Goal: Feedback & Contribution: Contribute content

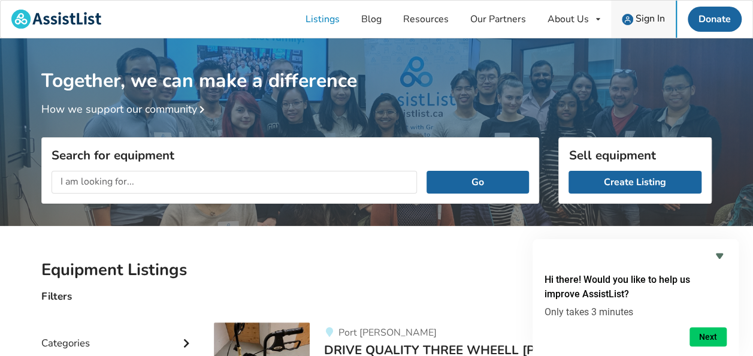
click at [646, 19] on span "Sign In" at bounding box center [650, 18] width 29 height 13
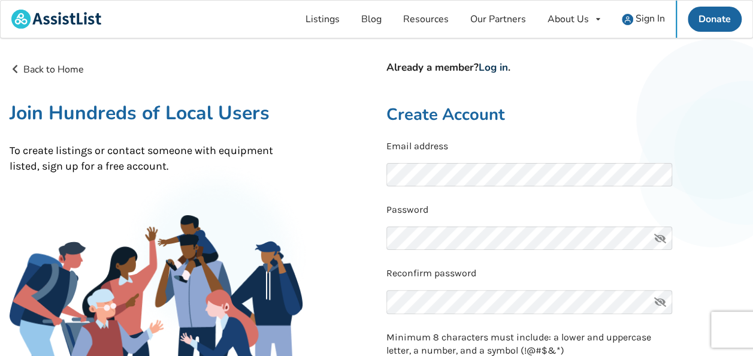
click at [500, 67] on link "Log in" at bounding box center [493, 68] width 29 height 14
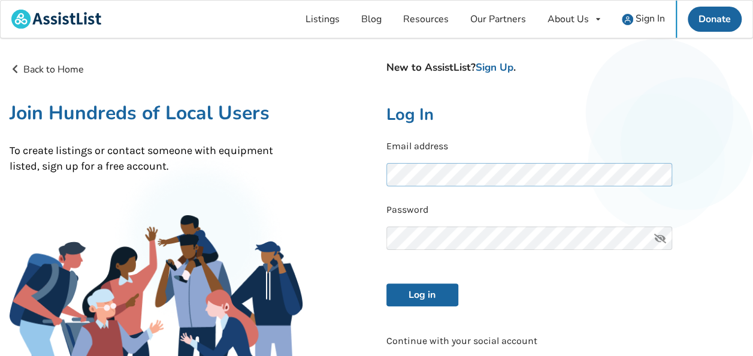
click at [326, 176] on div "Back to Home New to AssistList? Sign Up . Join Hundreds of Local Users To creat…" at bounding box center [376, 268] width 753 height 431
click at [386, 283] on button "Log in" at bounding box center [422, 294] width 72 height 23
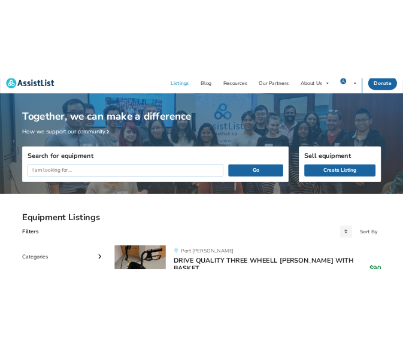
scroll to position [9, 0]
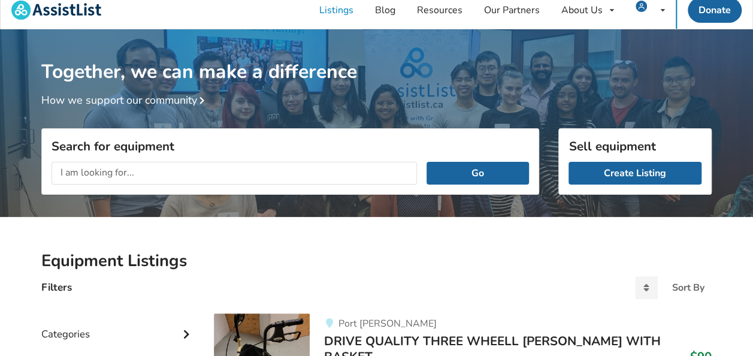
click at [615, 184] on div "Create Listing" at bounding box center [635, 173] width 152 height 42
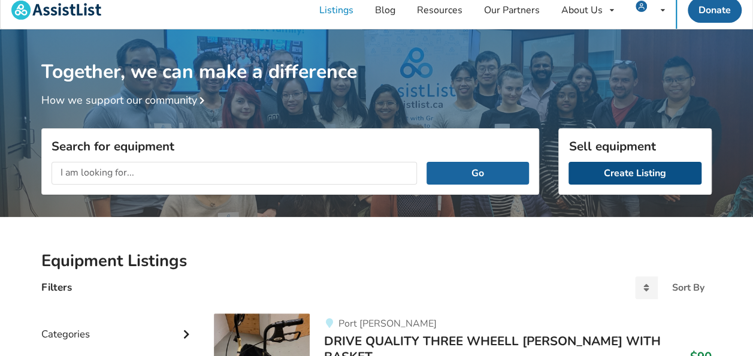
click at [630, 173] on link "Create Listing" at bounding box center [635, 173] width 133 height 23
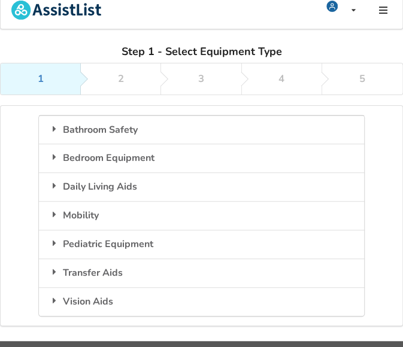
click at [87, 38] on div "Welcome back! You have logged in successfully My Listings Notifications Account…" at bounding box center [201, 159] width 403 height 336
click at [110, 210] on div "Mobility" at bounding box center [201, 215] width 325 height 29
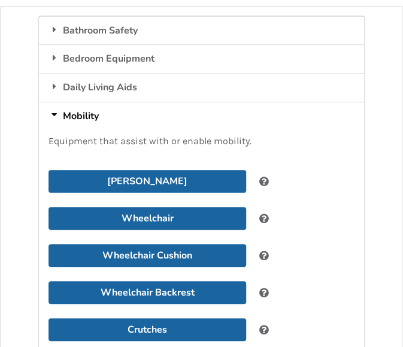
scroll to position [112, 0]
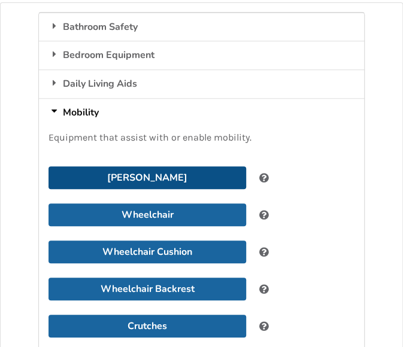
click at [162, 180] on button "[PERSON_NAME]" at bounding box center [148, 178] width 198 height 23
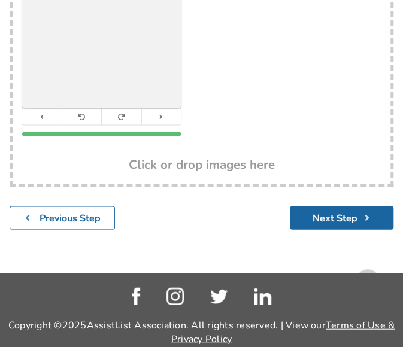
scroll to position [537, 0]
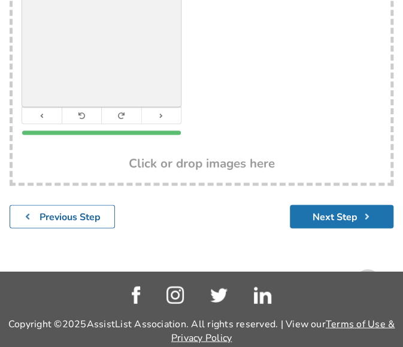
click at [328, 217] on button "Next Step" at bounding box center [342, 216] width 104 height 23
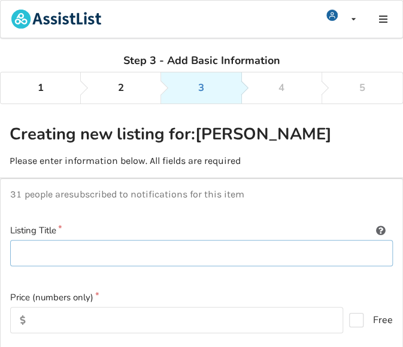
click at [194, 256] on input at bounding box center [201, 253] width 383 height 27
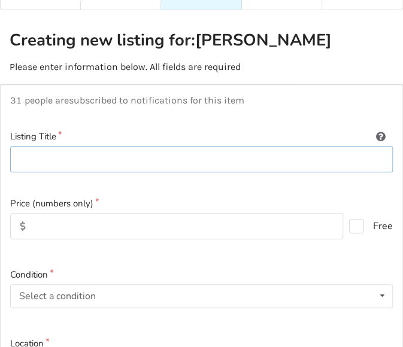
scroll to position [95, 0]
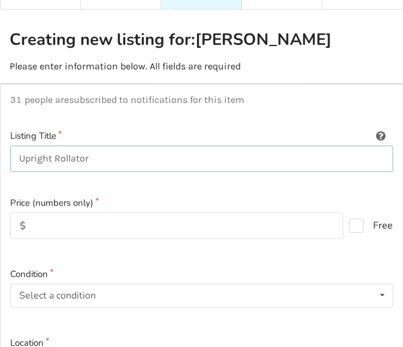
click at [20, 155] on input "Upright Rollator" at bounding box center [201, 159] width 383 height 27
type input "KMINA Upright Rollator"
click at [107, 228] on input "text" at bounding box center [176, 226] width 333 height 26
type input "150"
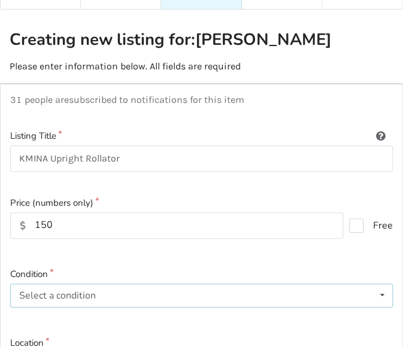
click at [131, 296] on div "Select a condition Brand New Less Than 1 Year 1 To 2 Years 3 To 5 Years Over 5 …" at bounding box center [201, 296] width 383 height 24
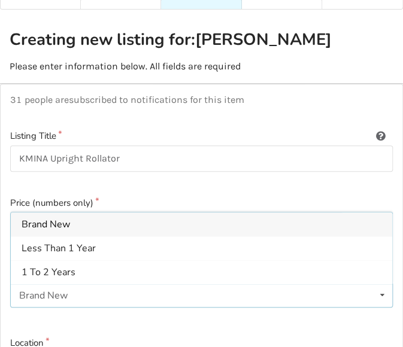
click at [117, 294] on div "Brand New Brand New Less Than 1 Year 1 To 2 Years 3 To 5 Years Over 5 Years" at bounding box center [201, 296] width 383 height 24
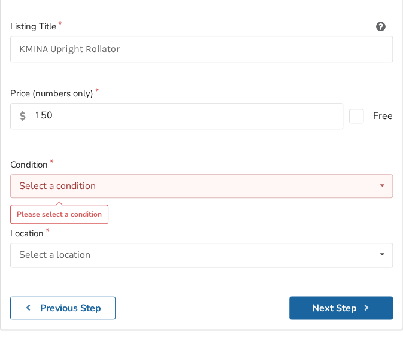
scroll to position [205, 0]
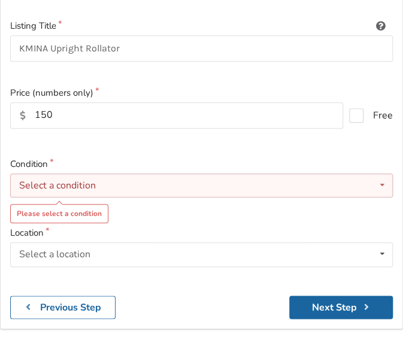
click at [139, 185] on div "Select a condition Brand New Less Than 1 Year 1 To 2 Years 3 To 5 Years Over 5 …" at bounding box center [201, 186] width 383 height 24
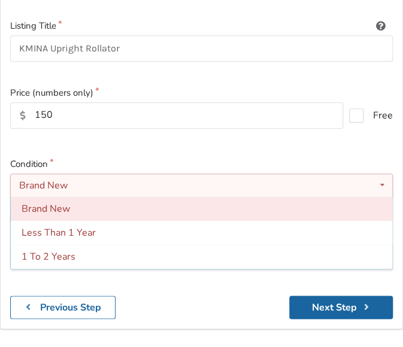
click at [50, 208] on span "Brand New" at bounding box center [46, 209] width 49 height 13
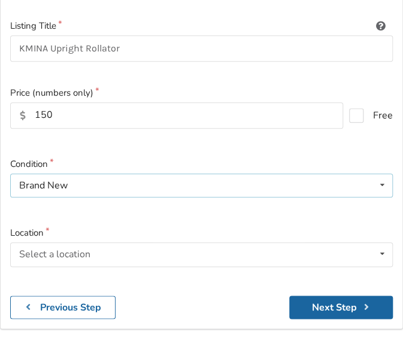
scroll to position [314, 0]
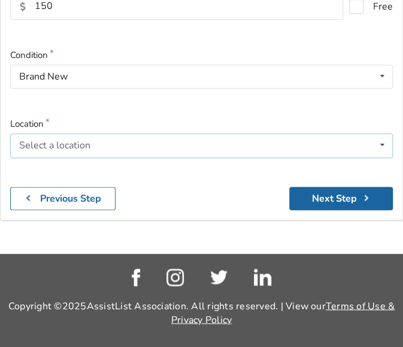
click at [121, 149] on div "Select a location [GEOGRAPHIC_DATA] [GEOGRAPHIC_DATA] [GEOGRAPHIC_DATA] [GEOGRA…" at bounding box center [201, 146] width 383 height 24
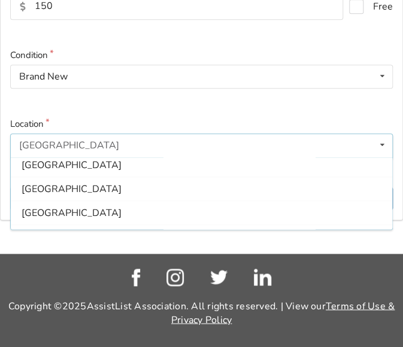
scroll to position [386, 0]
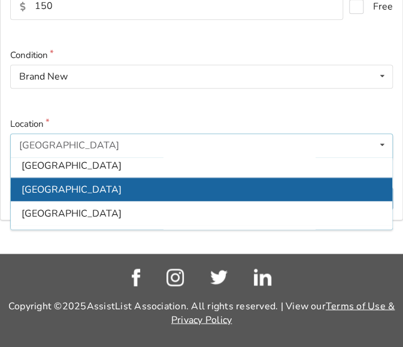
click at [72, 188] on div "[GEOGRAPHIC_DATA]" at bounding box center [202, 189] width 382 height 24
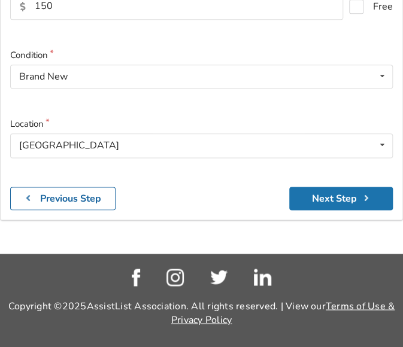
click at [329, 198] on button "Next Step" at bounding box center [341, 198] width 104 height 23
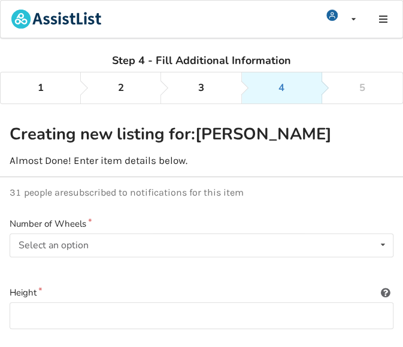
scroll to position [138, 0]
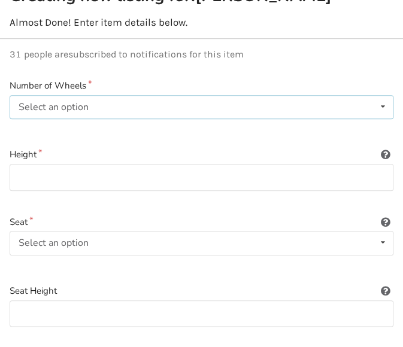
click at [108, 108] on div "Select an option None 2 3 4" at bounding box center [202, 107] width 384 height 24
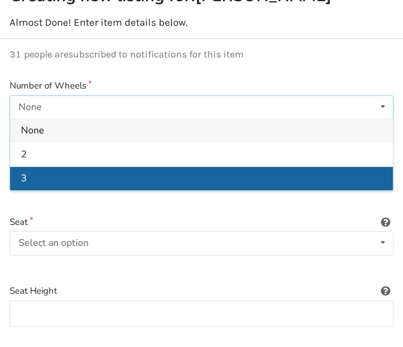
scroll to position [22, 0]
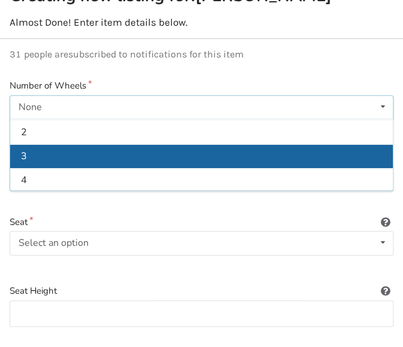
click at [95, 169] on div "4" at bounding box center [201, 180] width 383 height 24
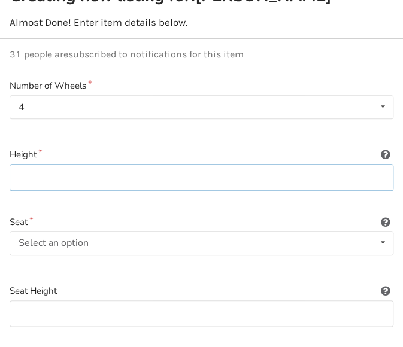
click at [150, 183] on input at bounding box center [202, 177] width 384 height 27
type input "43-50"
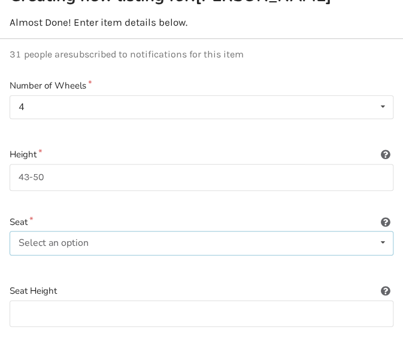
click at [139, 241] on div "Select an option Included Not included" at bounding box center [202, 243] width 384 height 24
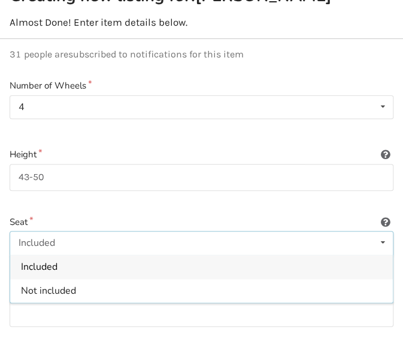
click at [131, 259] on div "Included" at bounding box center [201, 267] width 383 height 24
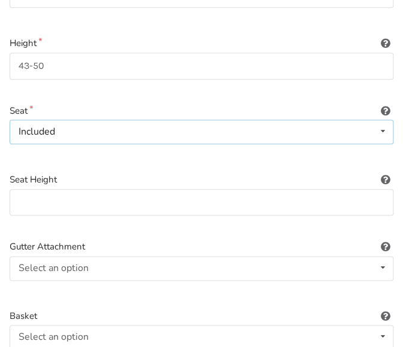
scroll to position [250, 0]
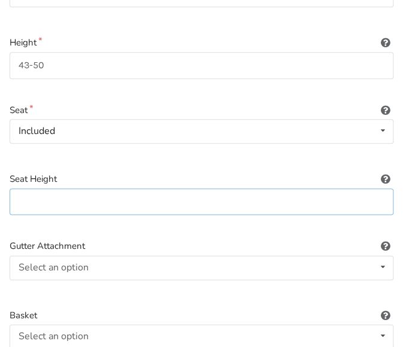
click at [152, 198] on input at bounding box center [202, 202] width 384 height 27
type input "21.5"
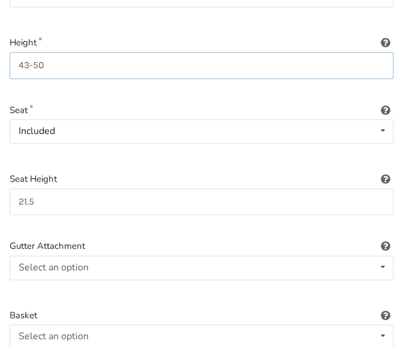
click at [164, 63] on input "43-50" at bounding box center [202, 65] width 384 height 27
type input "43-50 inches"
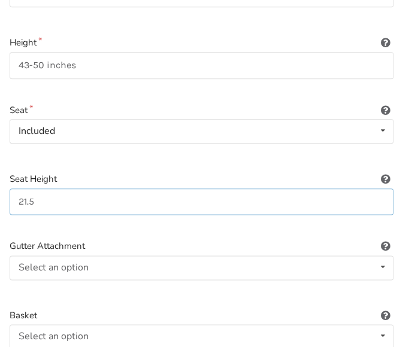
click at [113, 192] on input "21.5" at bounding box center [202, 202] width 384 height 27
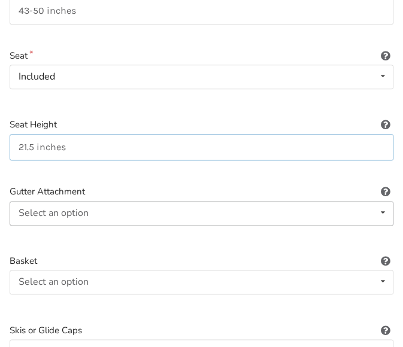
scroll to position [306, 0]
type input "21.5 inches"
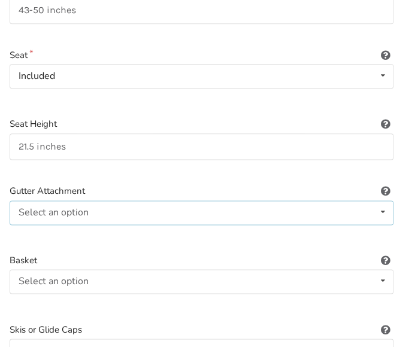
click at [113, 210] on div "Select an option Included Not included" at bounding box center [202, 213] width 384 height 24
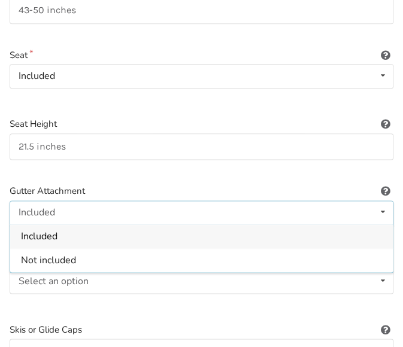
click at [102, 232] on div "Included" at bounding box center [201, 237] width 383 height 24
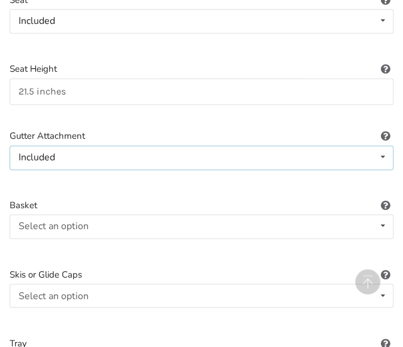
scroll to position [362, 0]
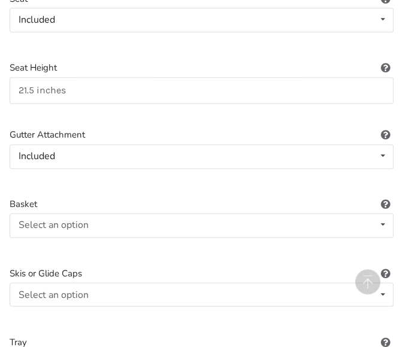
click at [387, 131] on icon at bounding box center [385, 133] width 11 height 10
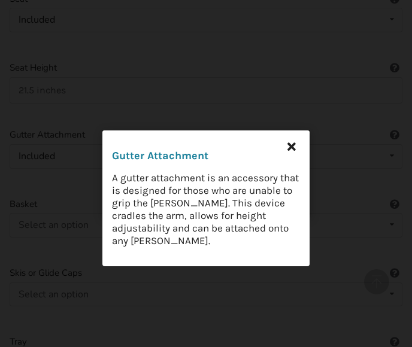
click at [298, 143] on icon at bounding box center [292, 146] width 22 height 22
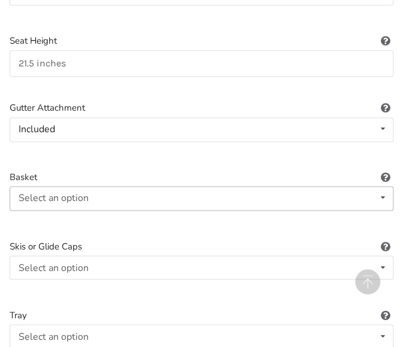
scroll to position [389, 0]
click at [211, 198] on div "Select an option Included Not included" at bounding box center [202, 198] width 384 height 24
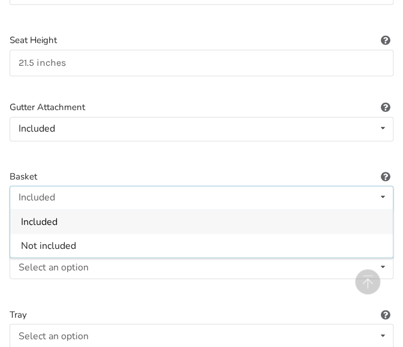
click at [158, 226] on div "Included" at bounding box center [201, 222] width 383 height 24
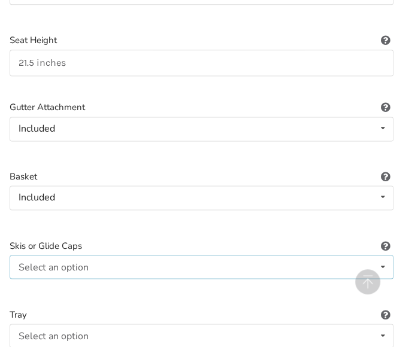
click at [243, 265] on div "Select an option Included Not included" at bounding box center [202, 267] width 384 height 24
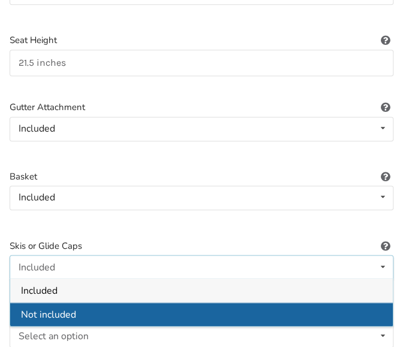
click at [127, 305] on div "Not included" at bounding box center [201, 315] width 383 height 24
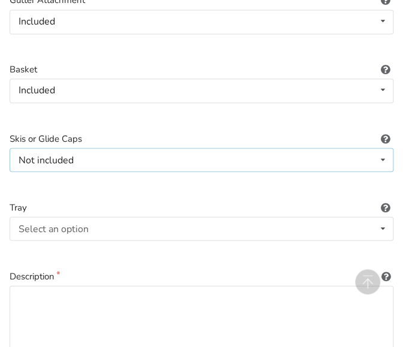
scroll to position [497, 0]
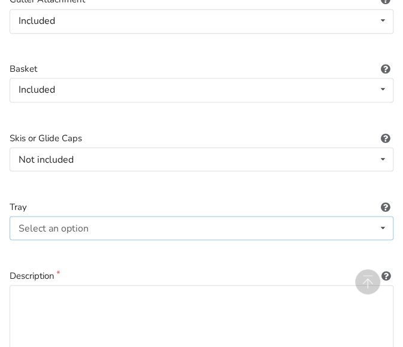
click at [170, 216] on div "Select an option Included Not included" at bounding box center [202, 228] width 384 height 24
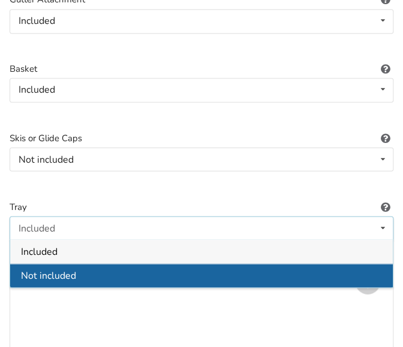
click at [138, 269] on div "Not included" at bounding box center [201, 276] width 383 height 24
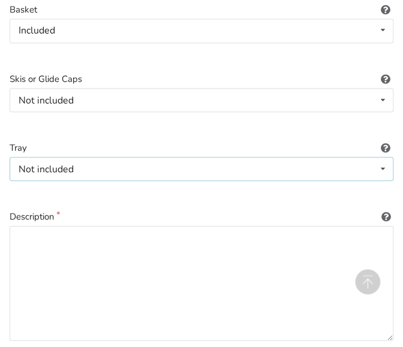
scroll to position [557, 0]
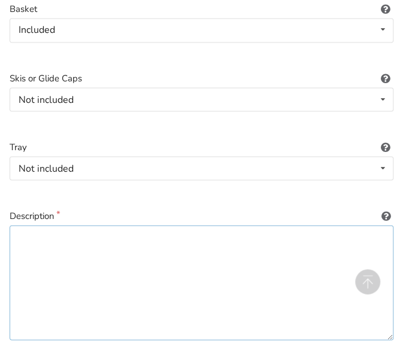
click at [152, 269] on textarea at bounding box center [202, 282] width 384 height 115
click at [103, 240] on textarea "This is a brand new [PERSON_NAME]." at bounding box center [202, 282] width 384 height 115
click at [185, 241] on textarea "This is a brand new unused [PERSON_NAME]." at bounding box center [202, 282] width 384 height 115
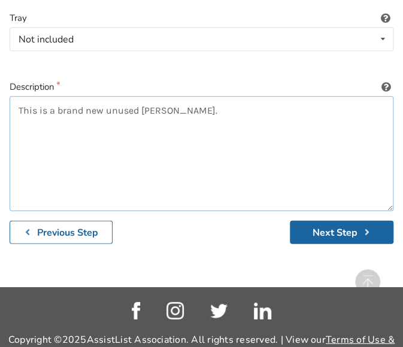
scroll to position [687, 0]
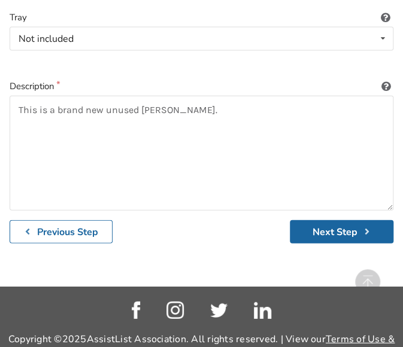
click at [389, 88] on icon at bounding box center [385, 85] width 11 height 10
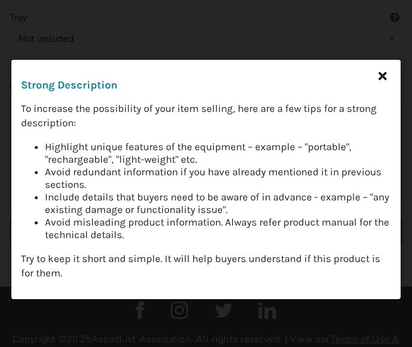
click at [387, 80] on icon at bounding box center [383, 76] width 22 height 22
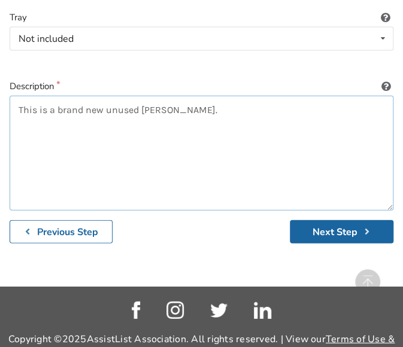
click at [216, 116] on textarea "This is a brand new unused [PERSON_NAME]." at bounding box center [202, 153] width 384 height 115
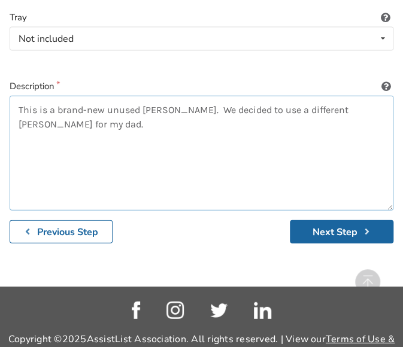
click at [65, 137] on textarea "This is a brand-new unused [PERSON_NAME]. We decided to use a different [PERSON…" at bounding box center [202, 153] width 384 height 115
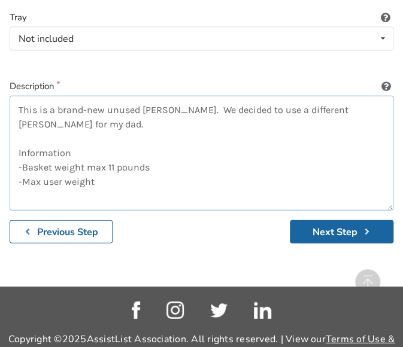
click at [62, 116] on textarea "This is a brand-new unused [PERSON_NAME]. We decided to use a different [PERSON…" at bounding box center [202, 153] width 384 height 115
click at [106, 179] on textarea "This is a brand-new unused [PERSON_NAME]. We decided to use a different [PERSON…" at bounding box center [202, 153] width 384 height 115
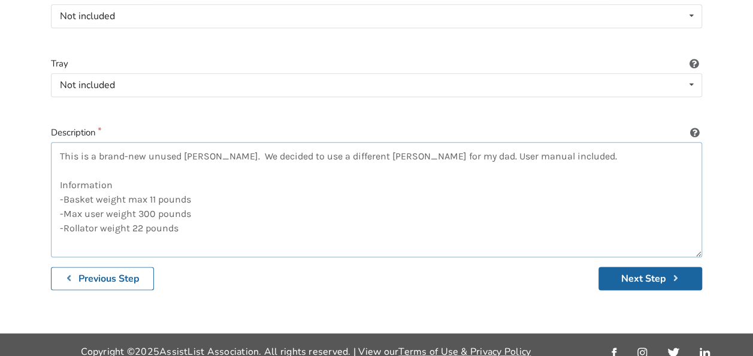
scroll to position [6, 0]
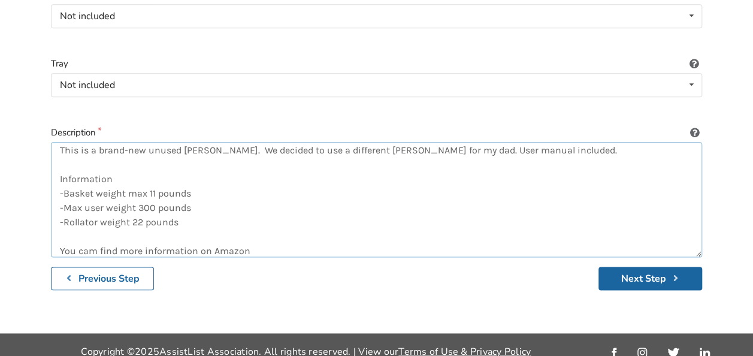
paste textarea "[URL][DOMAIN_NAME]"
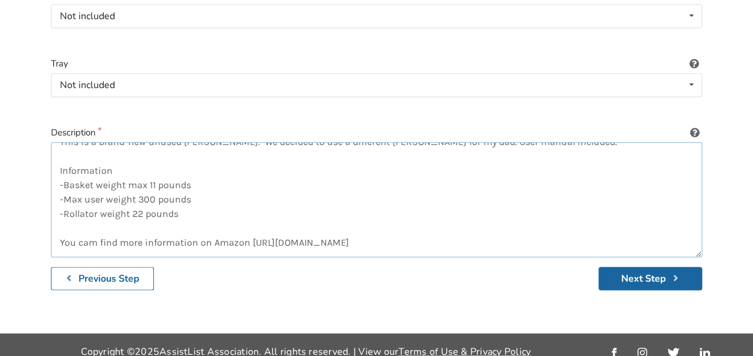
drag, startPoint x: 635, startPoint y: 234, endPoint x: 65, endPoint y: 242, distance: 569.8
click at [65, 242] on textarea "This is a brand-new unused [PERSON_NAME]. We decided to use a different [PERSON…" at bounding box center [376, 199] width 651 height 115
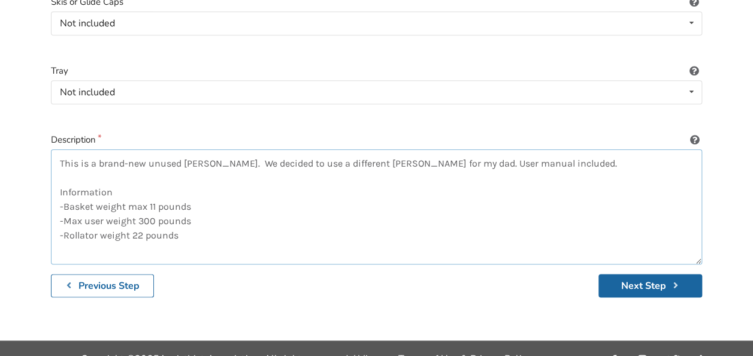
scroll to position [633, 0]
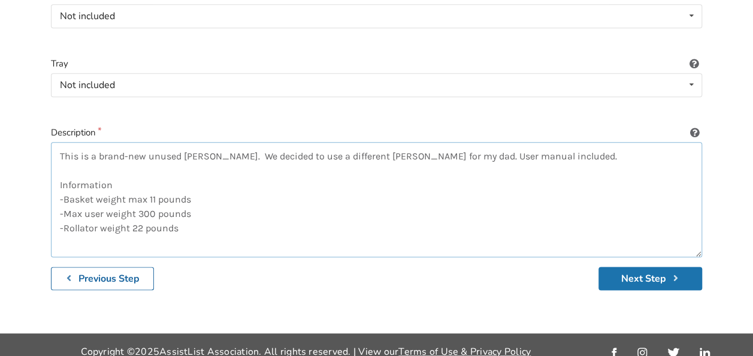
type textarea "This is a brand-new unused [PERSON_NAME]. We decided to use a different [PERSON…"
click at [635, 270] on button "Next Step" at bounding box center [651, 278] width 104 height 23
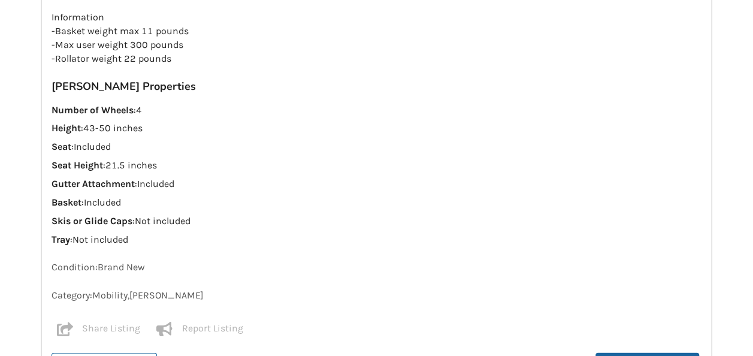
scroll to position [1312, 0]
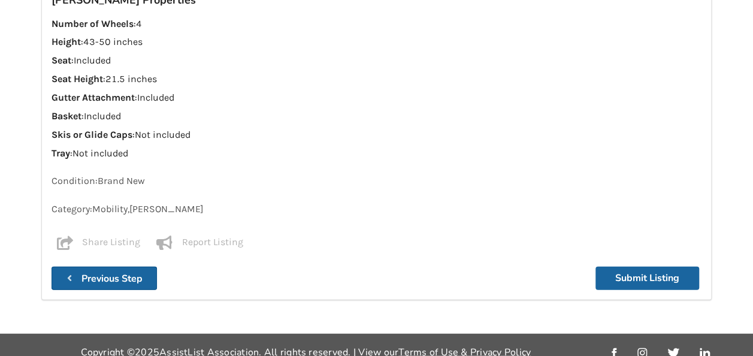
click at [111, 272] on b "Previous Step" at bounding box center [111, 278] width 61 height 13
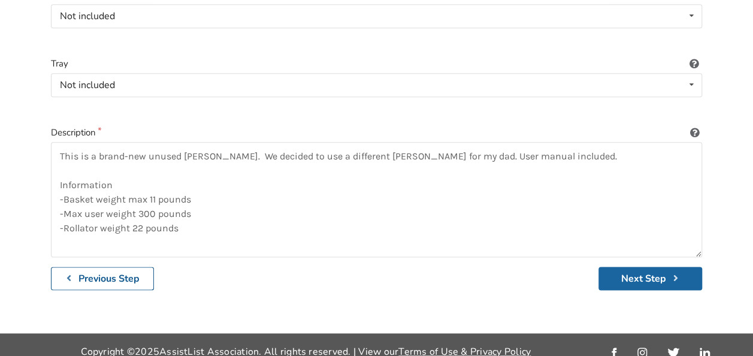
click at [111, 272] on b "Previous Step" at bounding box center [108, 278] width 61 height 13
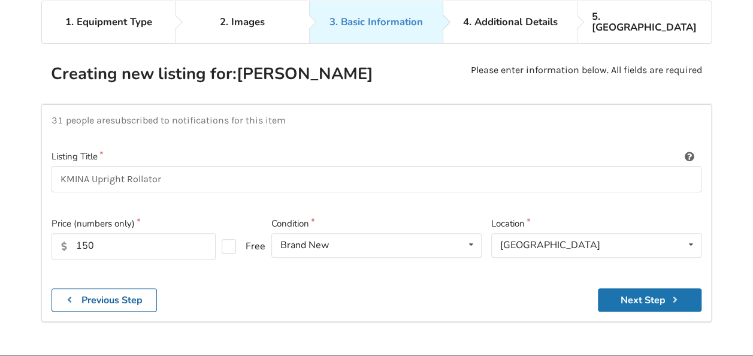
click at [657, 290] on button "Next Step" at bounding box center [650, 299] width 104 height 23
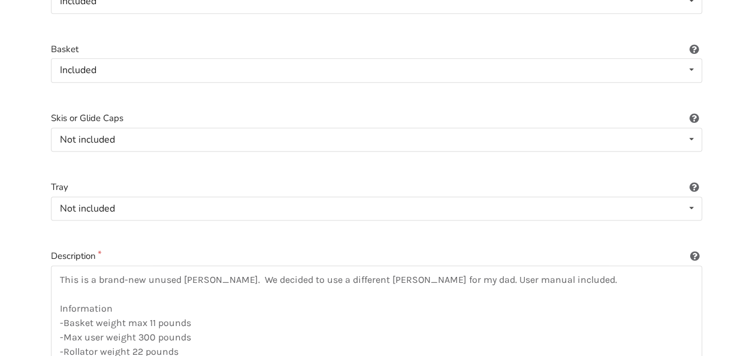
scroll to position [633, 0]
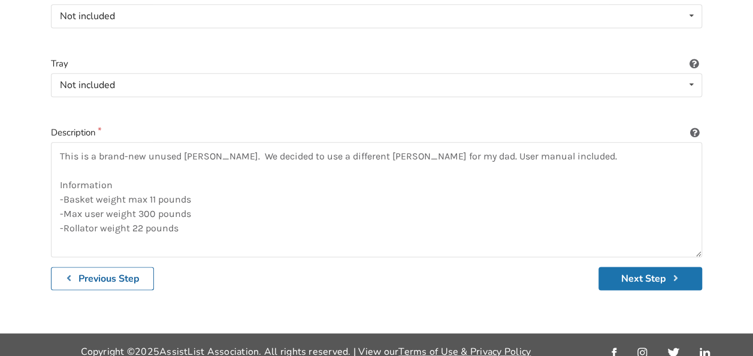
click at [646, 273] on button "Next Step" at bounding box center [651, 278] width 104 height 23
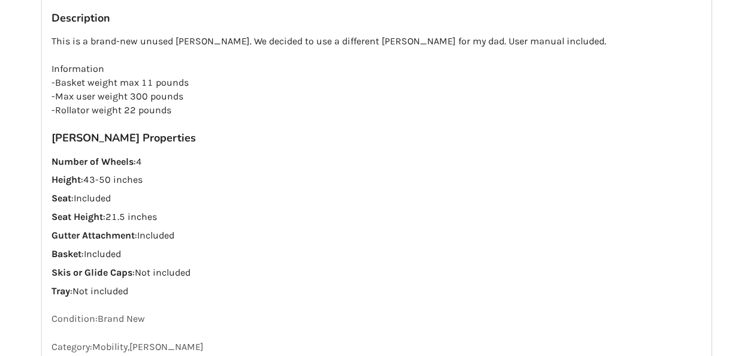
scroll to position [1312, 0]
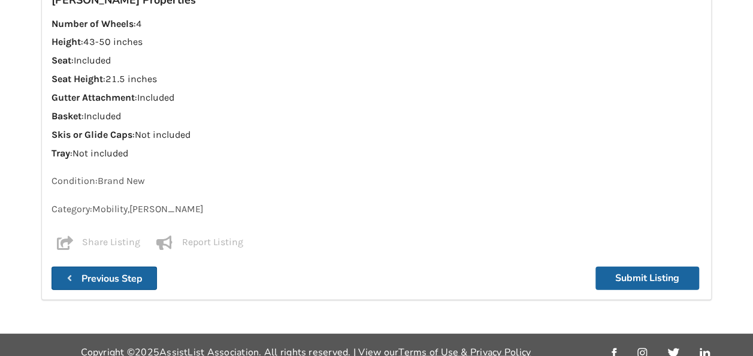
click at [85, 276] on button "Previous Step" at bounding box center [104, 278] width 105 height 23
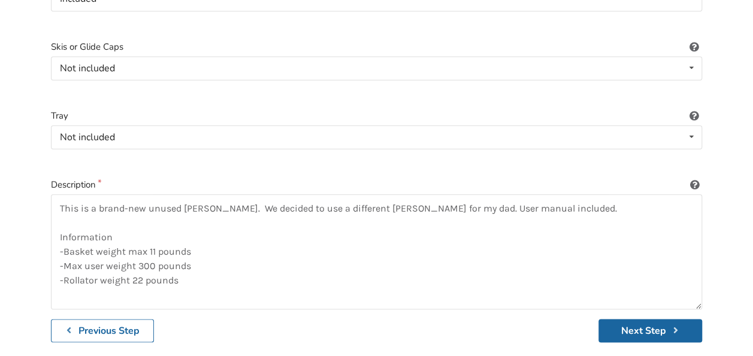
scroll to position [633, 0]
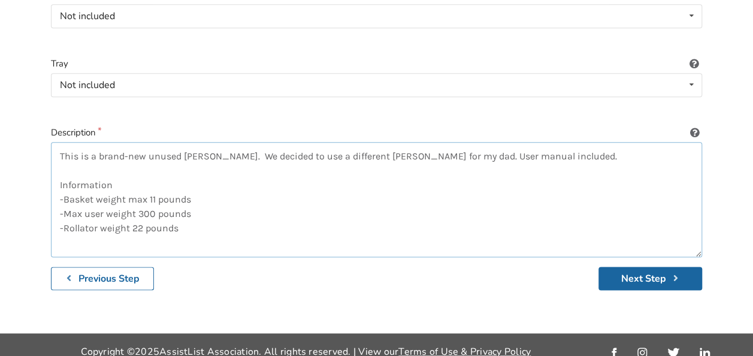
click at [198, 214] on textarea "This is a brand-new unused [PERSON_NAME]. We decided to use a different [PERSON…" at bounding box center [376, 199] width 651 height 115
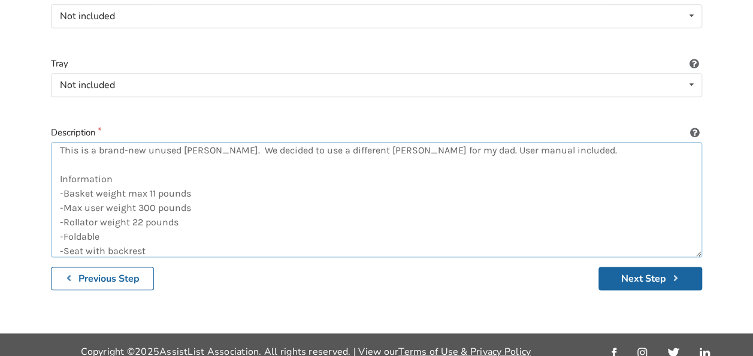
type textarea "This is a brand-new unused [PERSON_NAME]. We decided to use a different [PERSON…"
click at [673, 273] on icon "submit" at bounding box center [675, 278] width 11 height 10
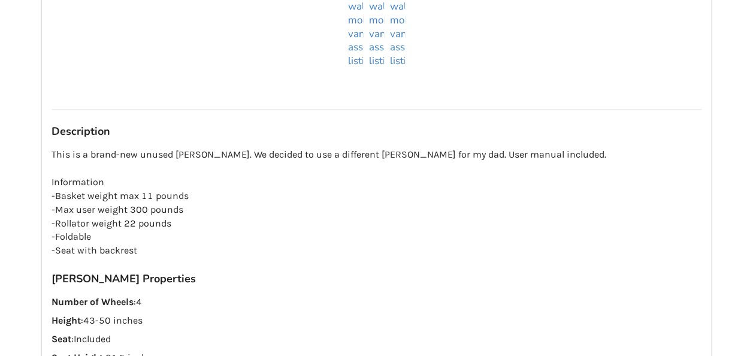
scroll to position [1277, 0]
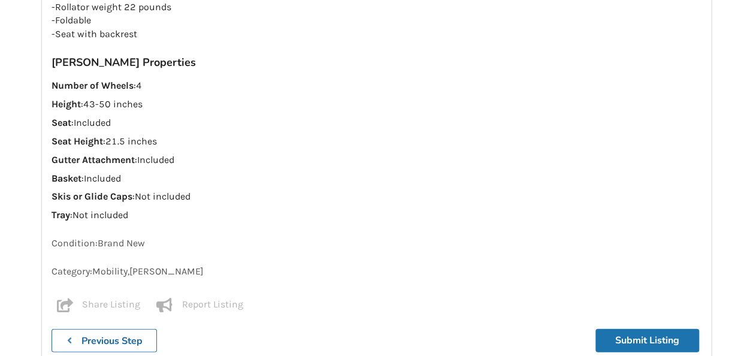
click at [648, 329] on button "Submit Listing" at bounding box center [648, 340] width 104 height 23
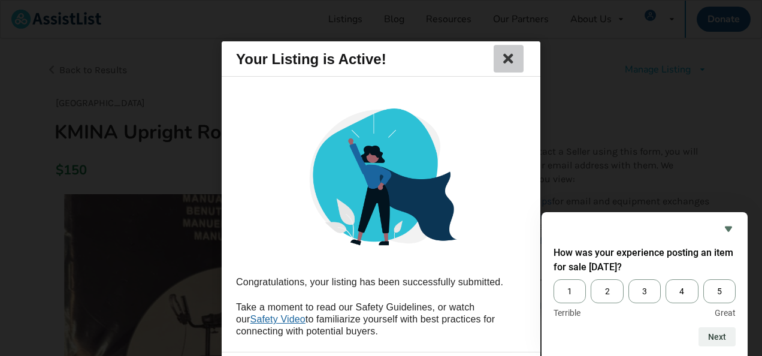
click at [515, 57] on icon at bounding box center [508, 59] width 17 height 14
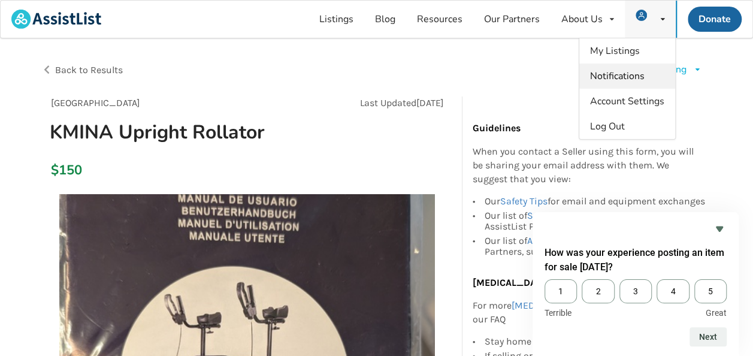
click at [633, 84] on link "Notifications" at bounding box center [627, 76] width 96 height 25
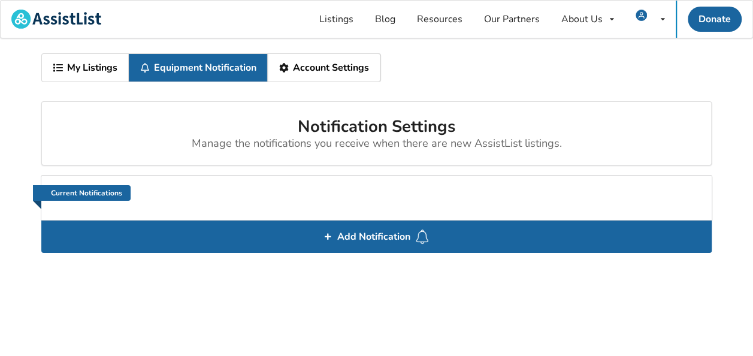
click at [324, 62] on link "Account Settings" at bounding box center [324, 68] width 113 height 28
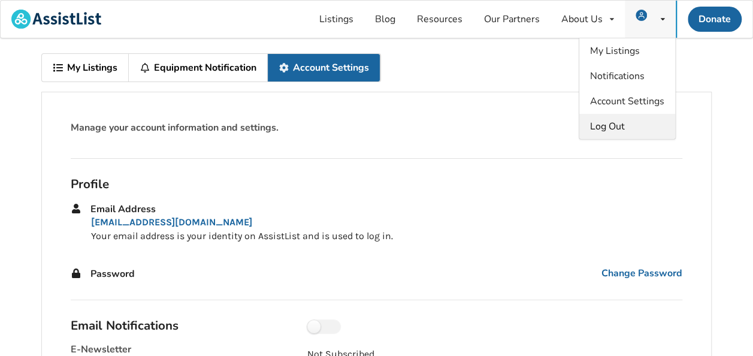
click at [620, 131] on span "Log Out" at bounding box center [607, 126] width 35 height 13
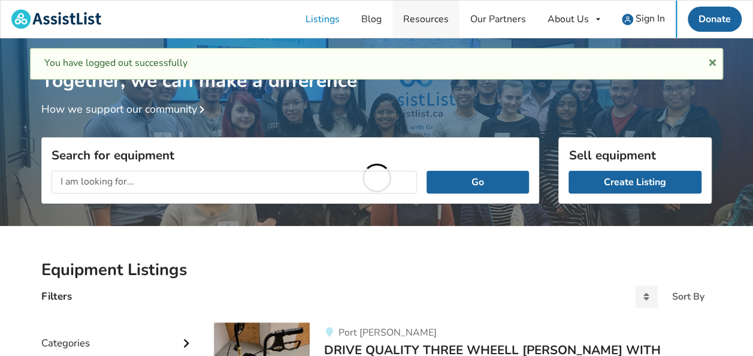
scroll to position [9, 0]
